Goal: Information Seeking & Learning: Learn about a topic

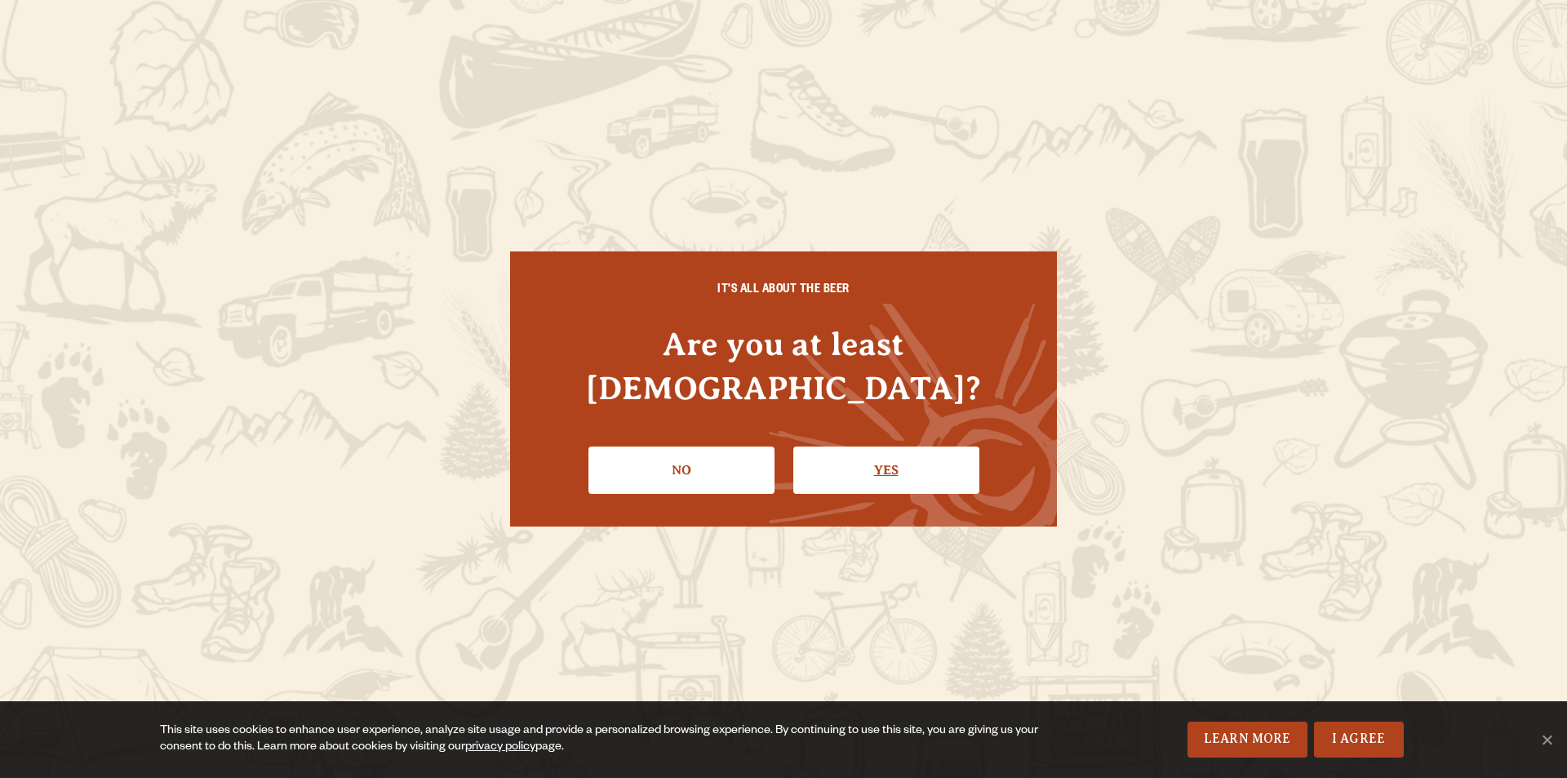
click at [885, 450] on link "Yes" at bounding box center [886, 469] width 186 height 47
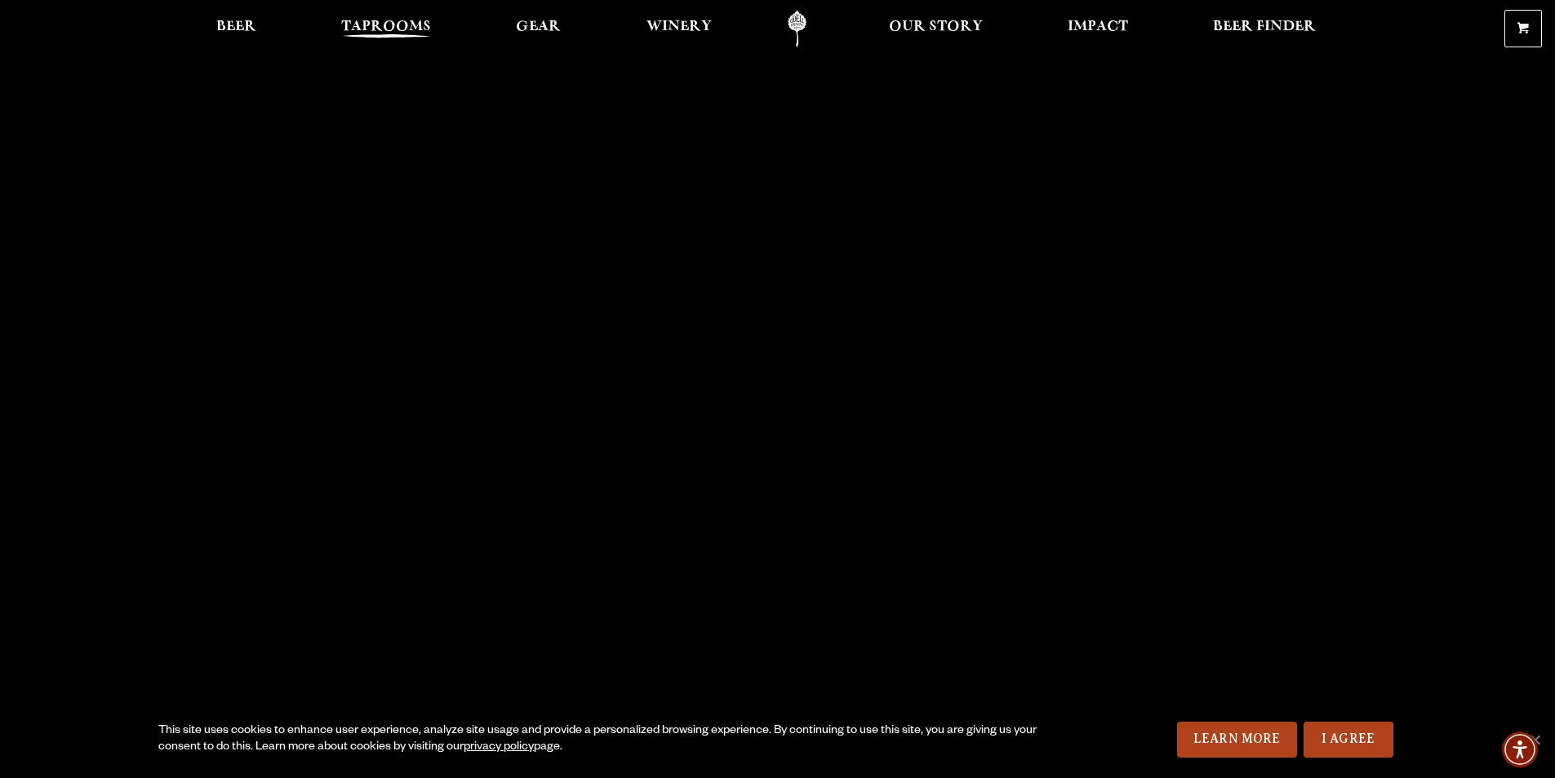
click at [384, 31] on span "Taprooms" at bounding box center [386, 26] width 90 height 13
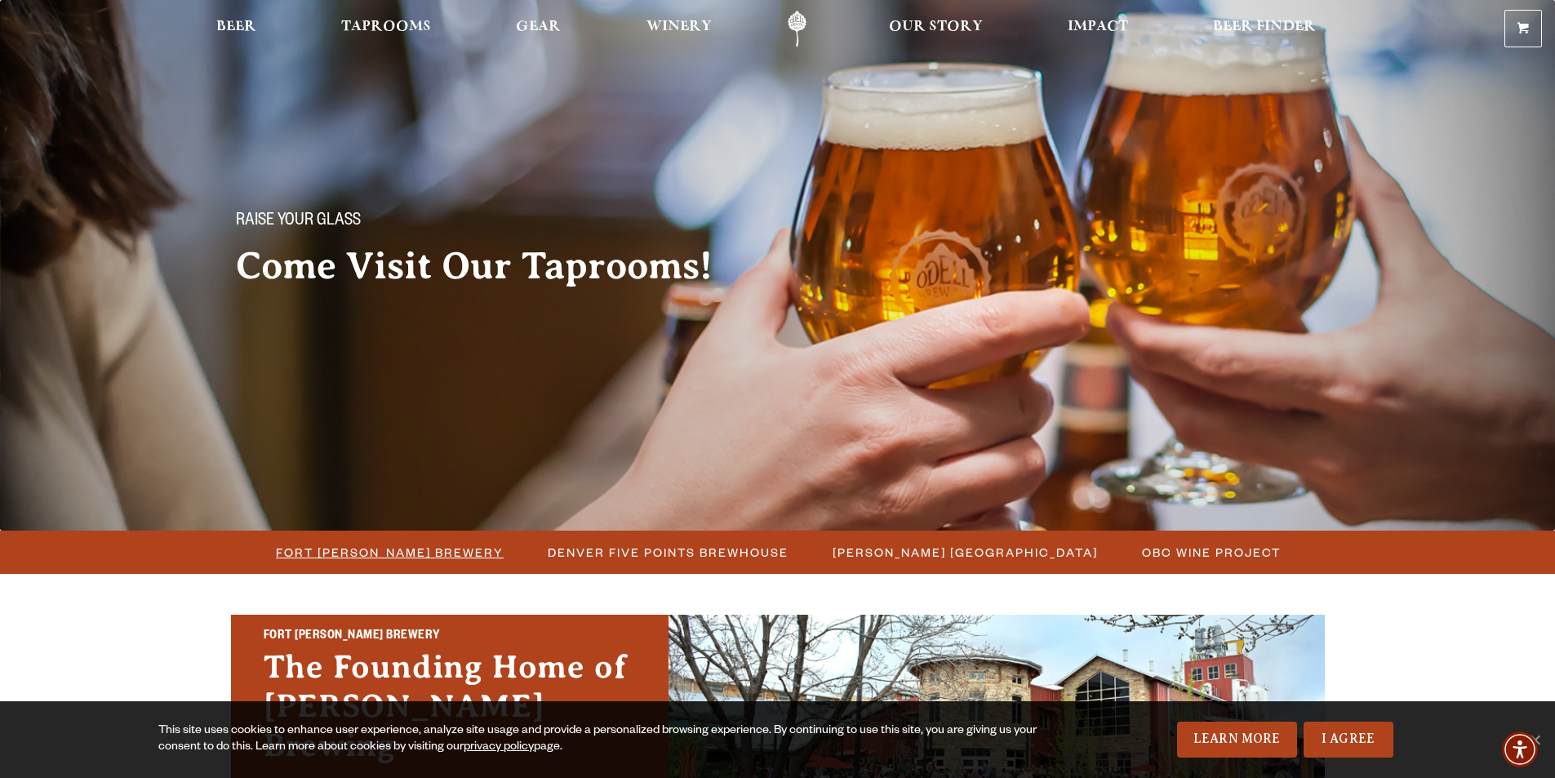
click at [408, 545] on span "Fort [PERSON_NAME] Brewery" at bounding box center [390, 552] width 228 height 24
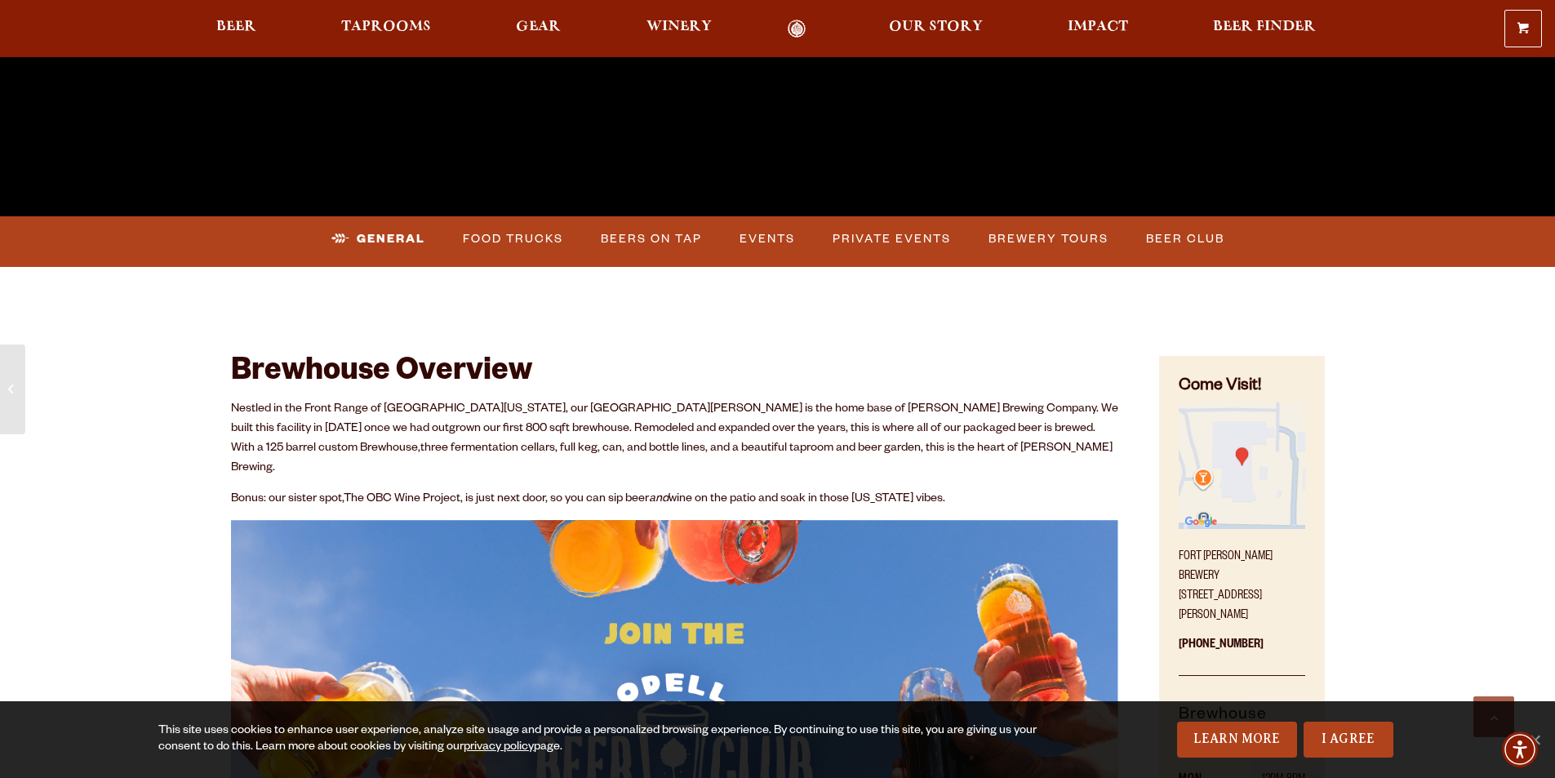
scroll to position [571, 0]
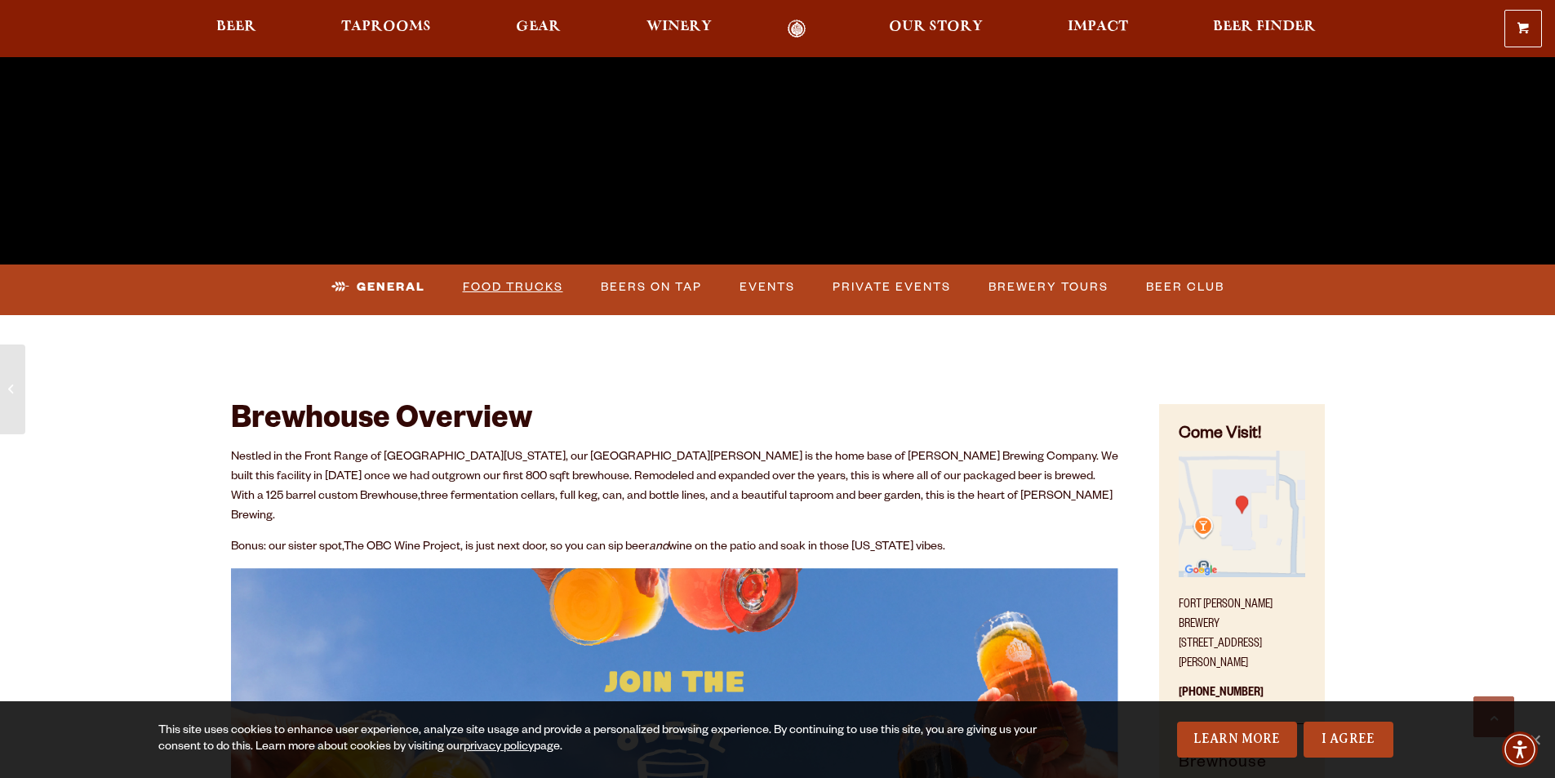
click at [494, 293] on link "Food Trucks" at bounding box center [512, 287] width 113 height 38
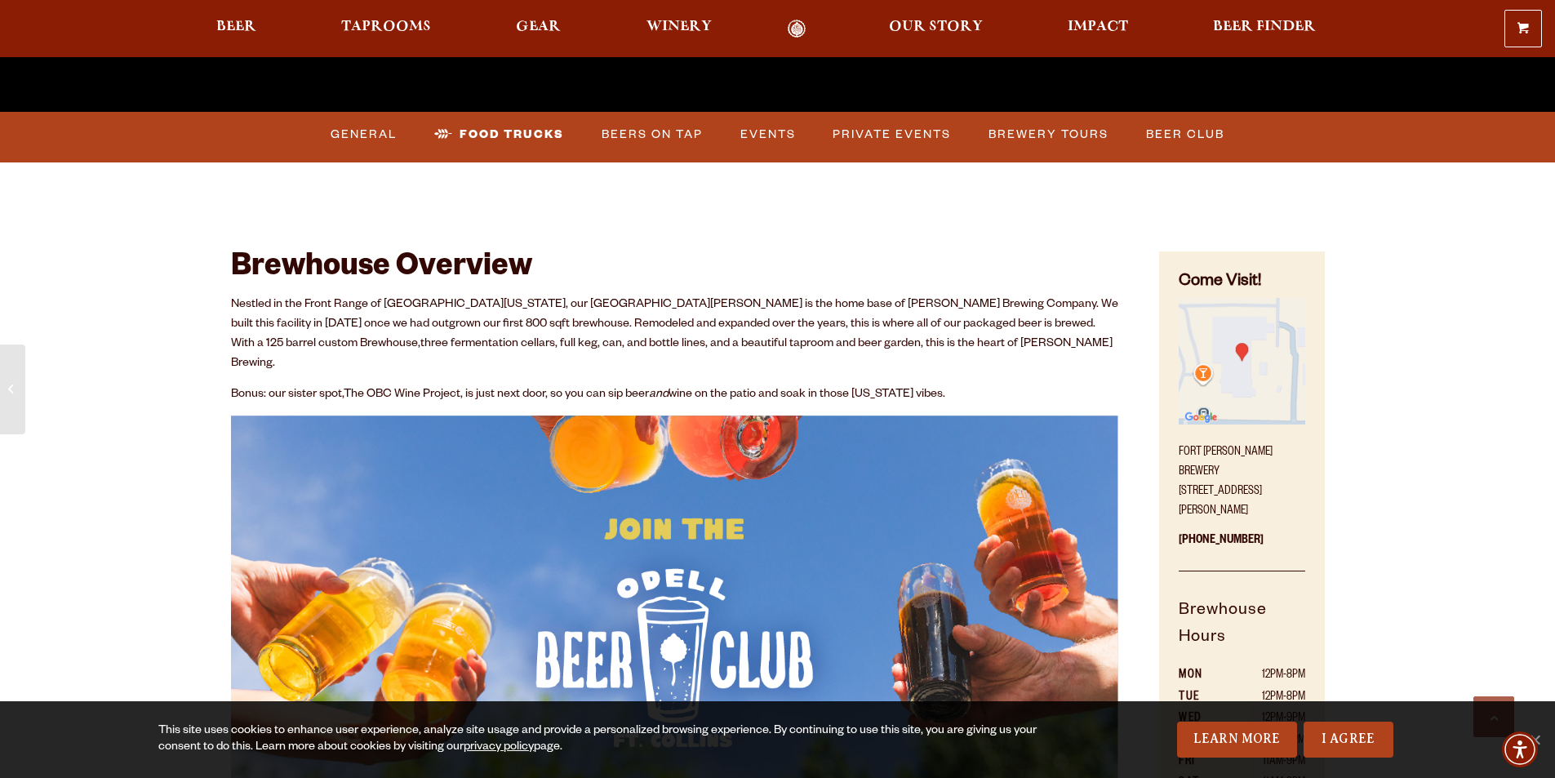
scroll to position [408, 0]
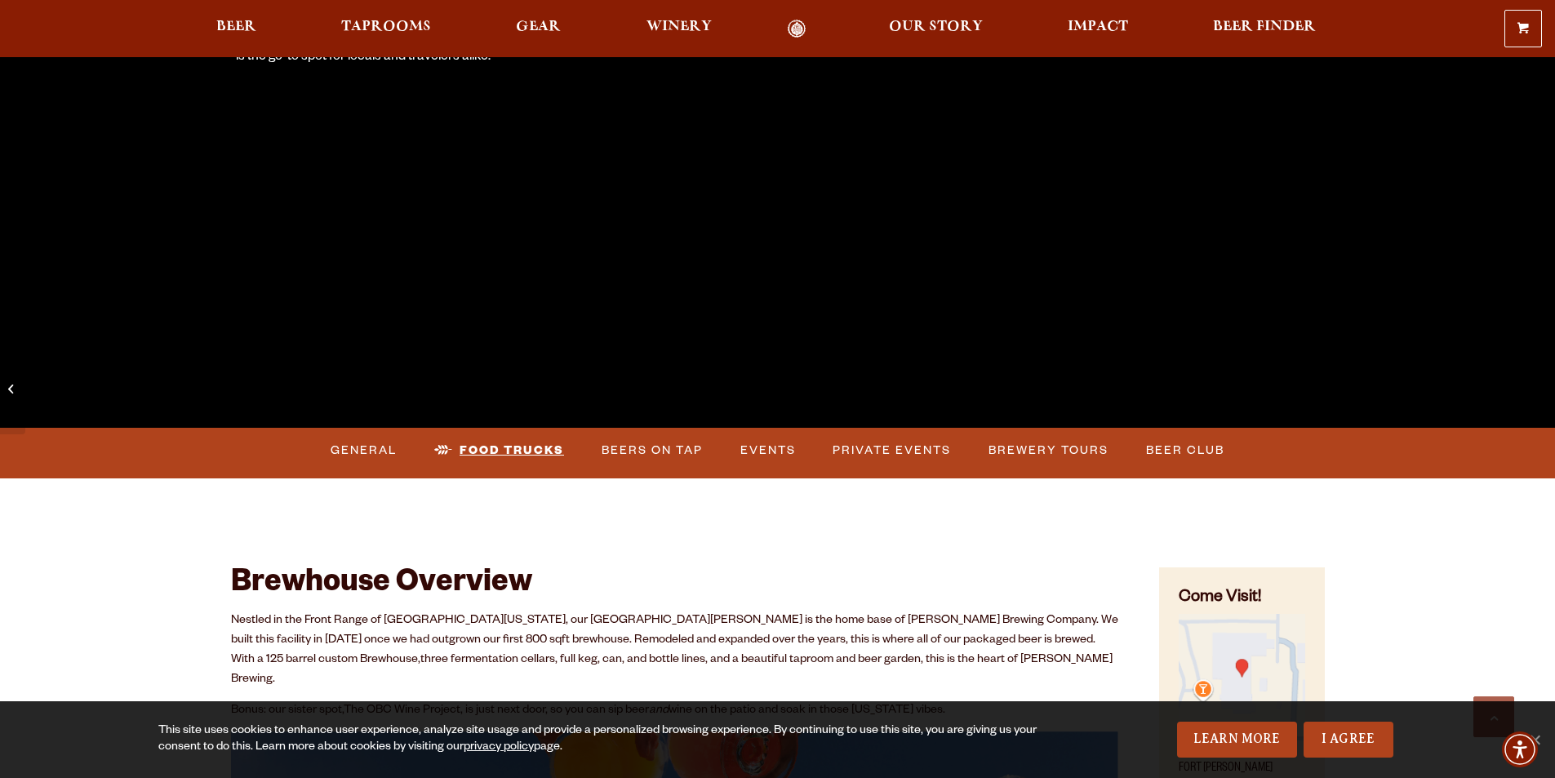
click at [502, 452] on link "Food Trucks" at bounding box center [499, 451] width 143 height 38
click at [755, 457] on link "Events" at bounding box center [768, 451] width 69 height 38
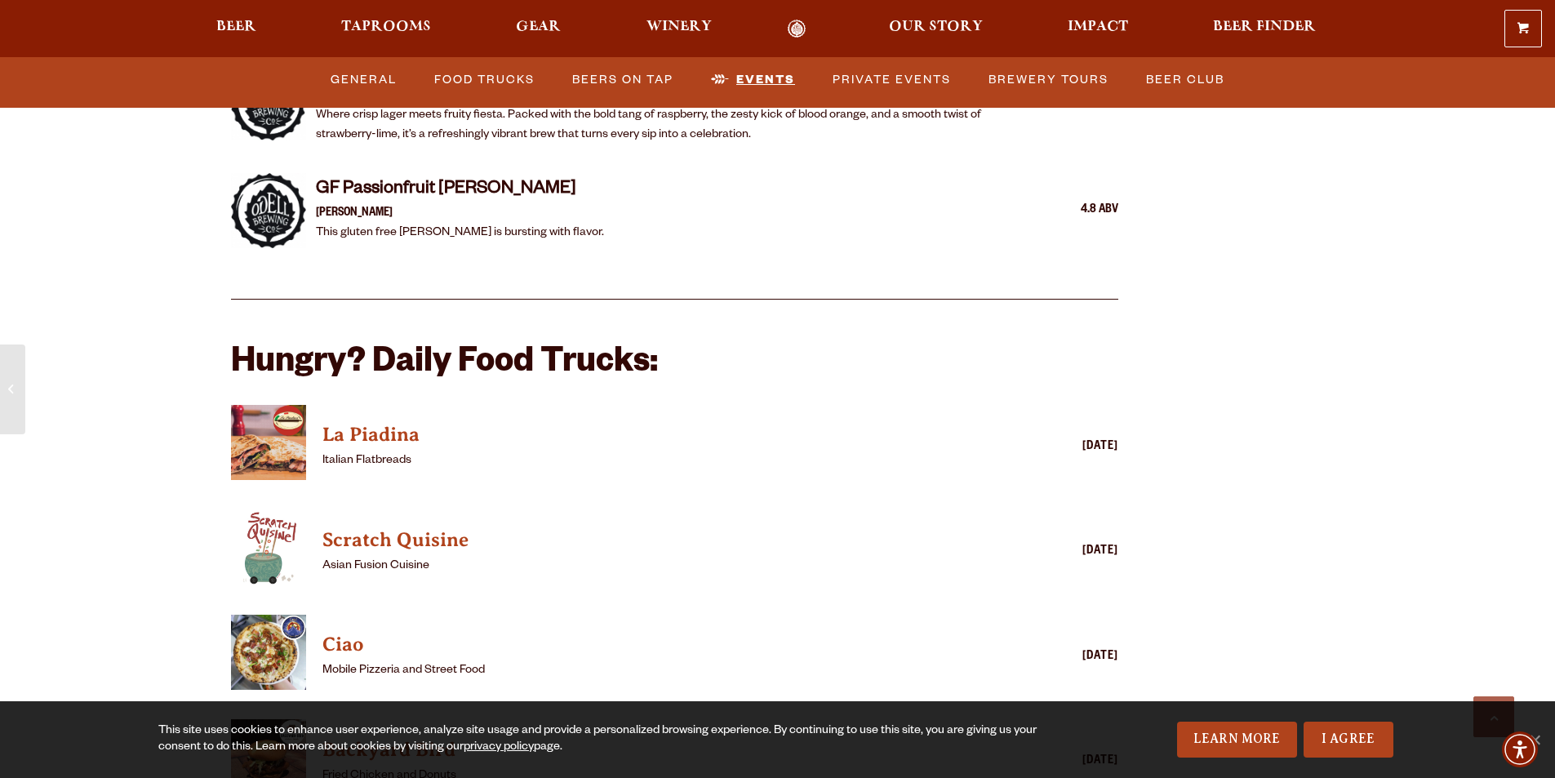
scroll to position [3804, 0]
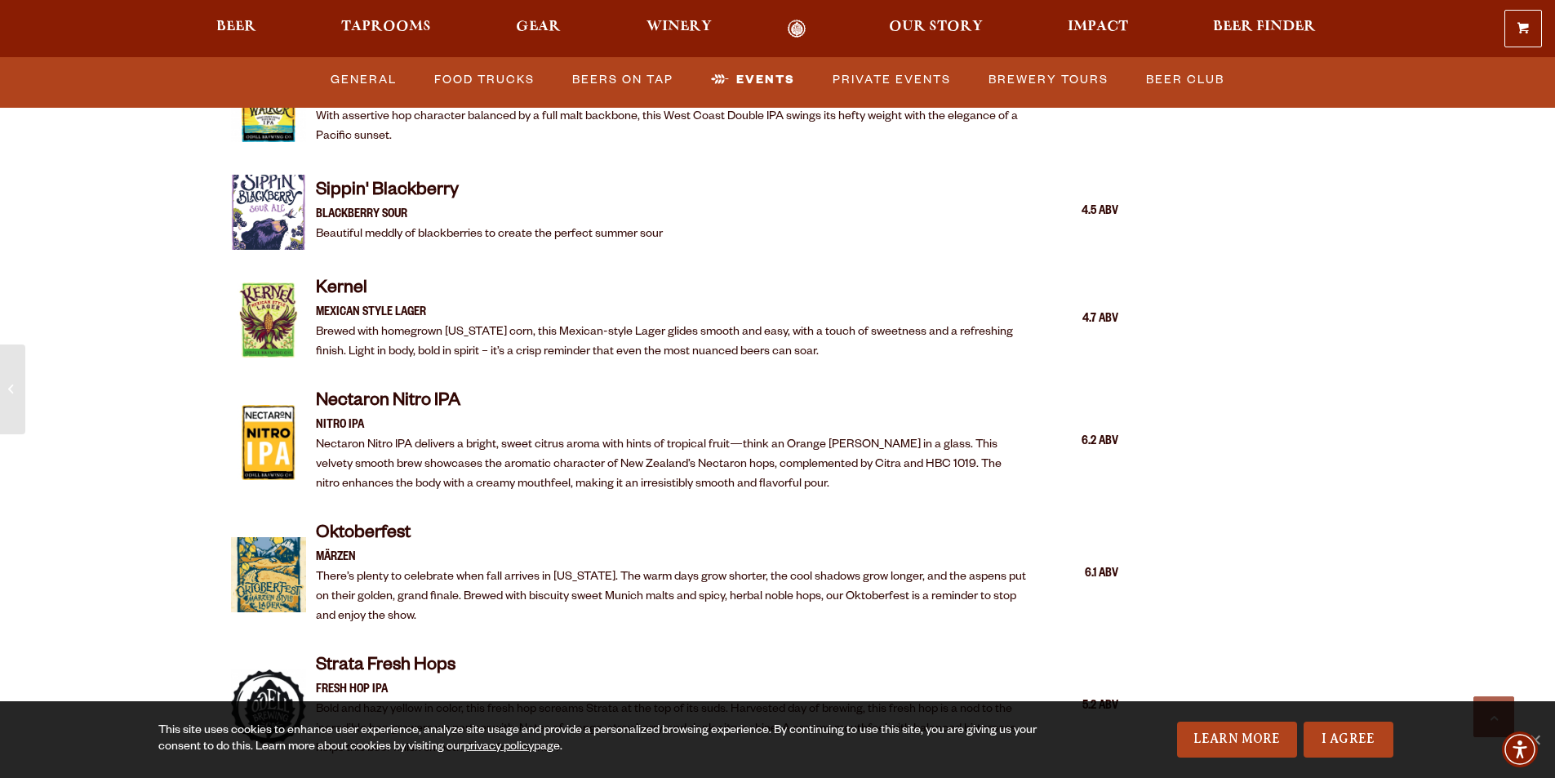
scroll to position [3070, 0]
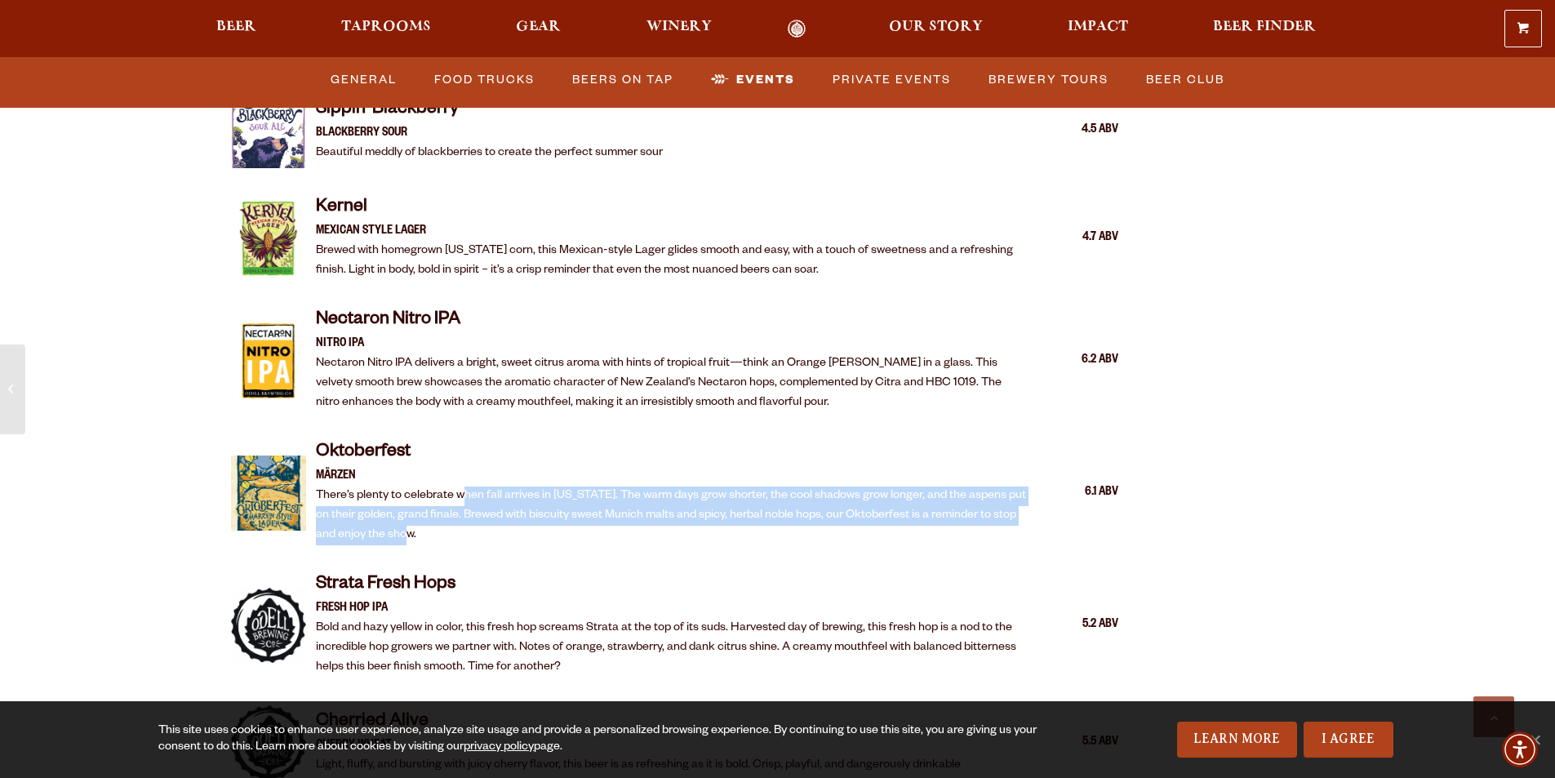
drag, startPoint x: 535, startPoint y: 499, endPoint x: 605, endPoint y: 515, distance: 72.1
click at [605, 515] on p "There’s plenty to celebrate when fall arrives in Colorado. The warm days grow s…" at bounding box center [672, 515] width 712 height 59
click at [632, 507] on p "There’s plenty to celebrate when fall arrives in Colorado. The warm days grow s…" at bounding box center [672, 515] width 712 height 59
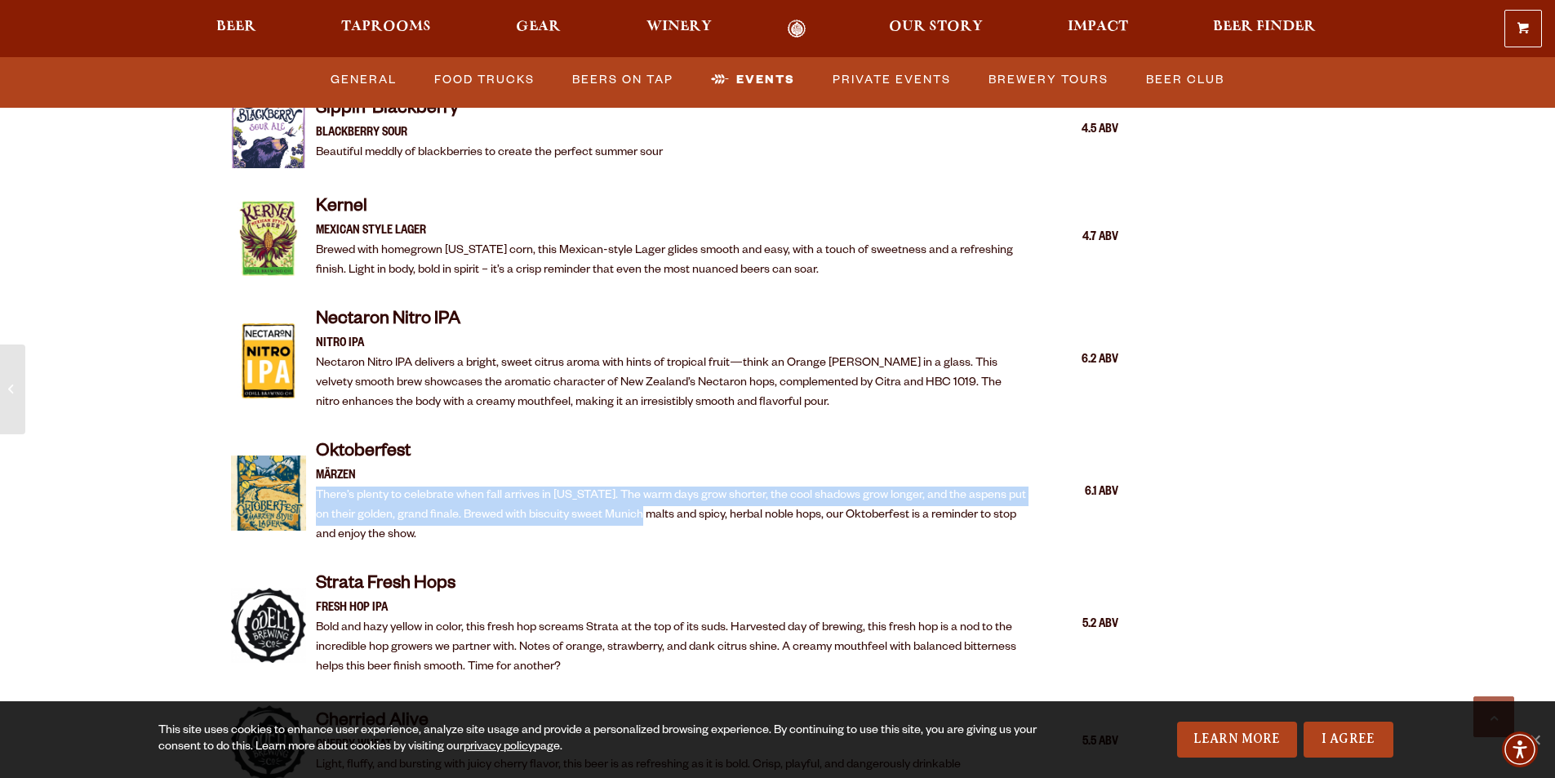
drag, startPoint x: 641, startPoint y: 495, endPoint x: 574, endPoint y: 463, distance: 74.5
click at [574, 463] on div "Oktoberfest Märzen There’s plenty to celebrate when fall arrives in Colorado. T…" at bounding box center [672, 493] width 712 height 104
click at [574, 467] on p "Märzen" at bounding box center [672, 477] width 712 height 20
drag, startPoint x: 574, startPoint y: 463, endPoint x: 562, endPoint y: 496, distance: 35.4
click at [562, 496] on div "Oktoberfest Märzen There’s plenty to celebrate when fall arrives in Colorado. T…" at bounding box center [672, 493] width 712 height 104
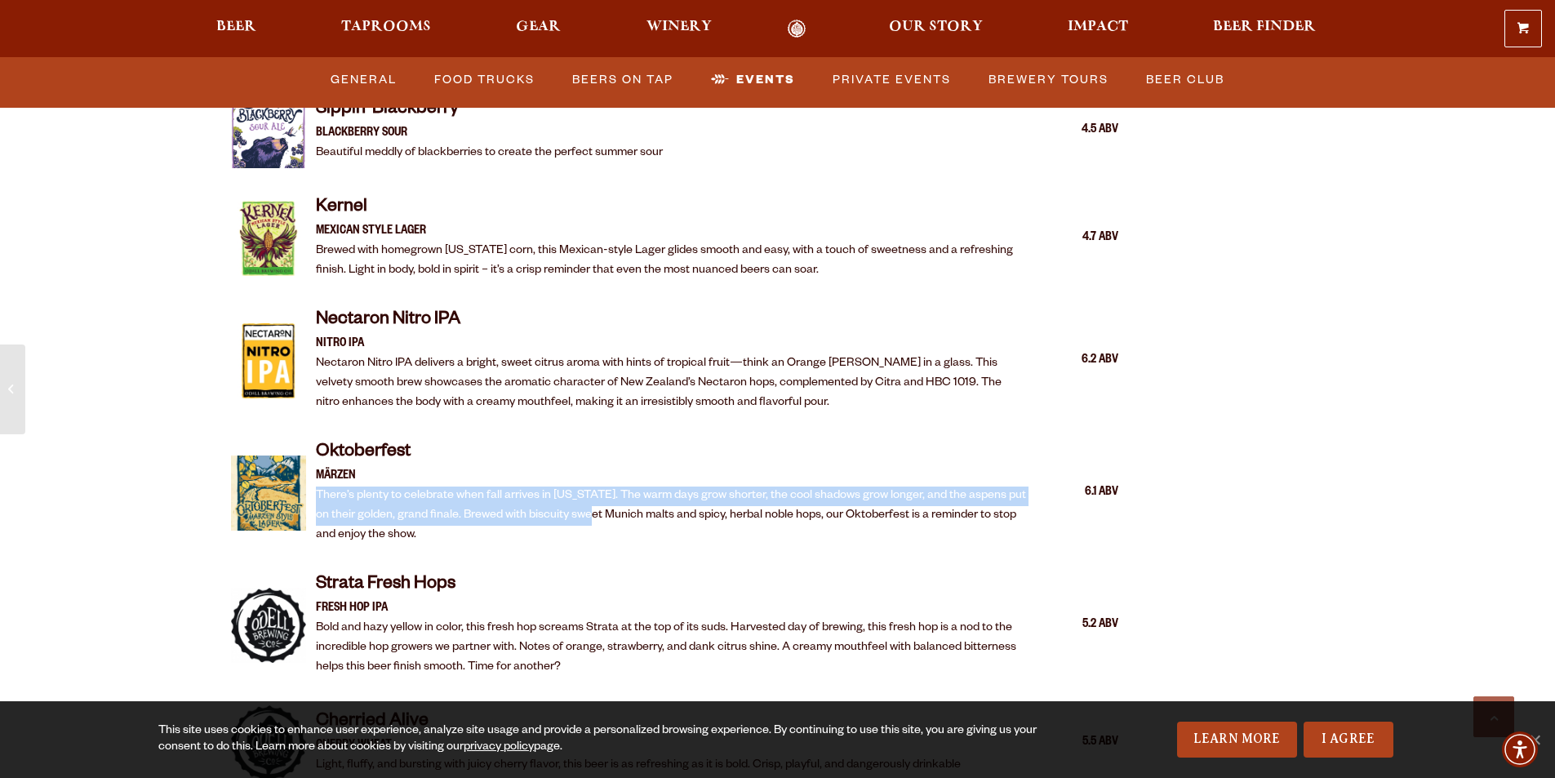
click at [562, 496] on p "There’s plenty to celebrate when fall arrives in Colorado. The warm days grow s…" at bounding box center [672, 515] width 712 height 59
